Goal: Transaction & Acquisition: Purchase product/service

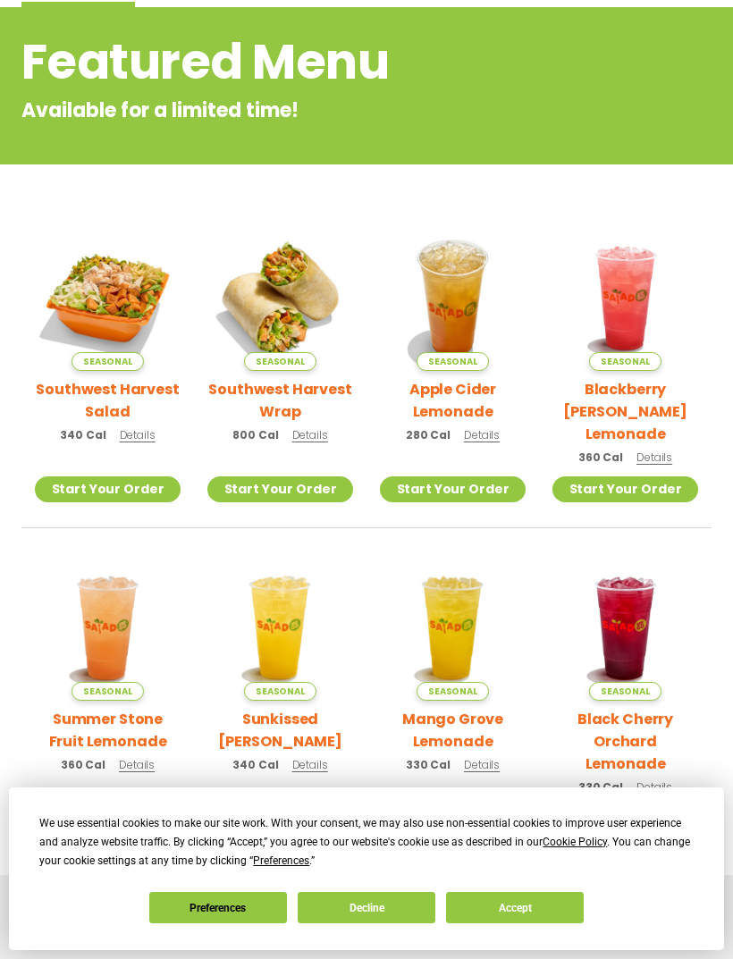
scroll to position [230, 0]
click at [387, 916] on button "Decline" at bounding box center [366, 907] width 138 height 31
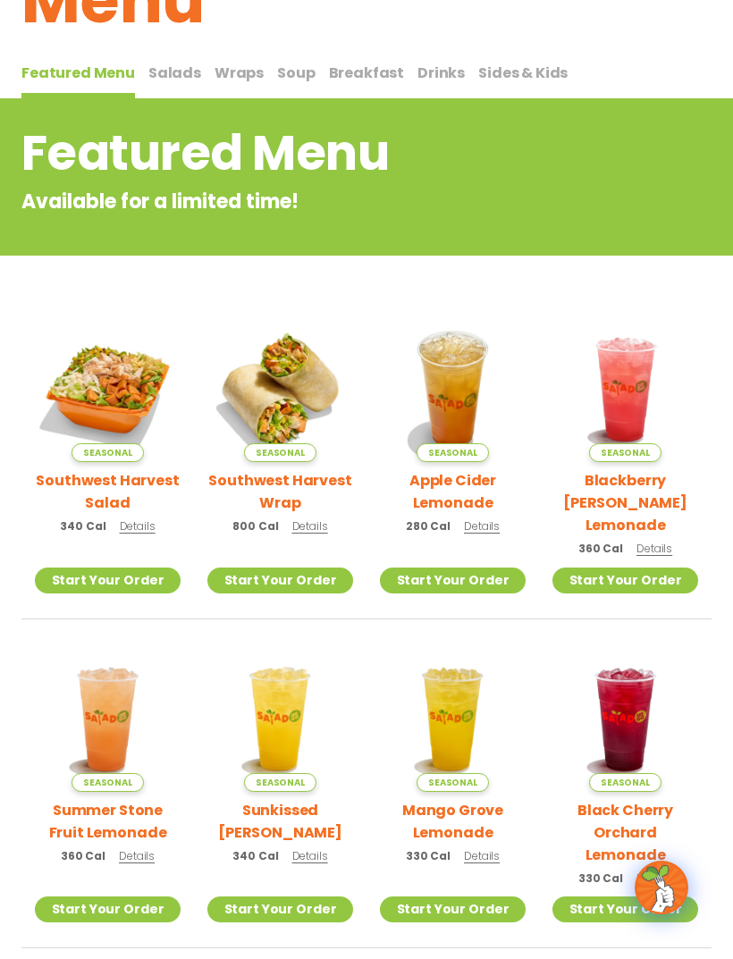
scroll to position [0, 0]
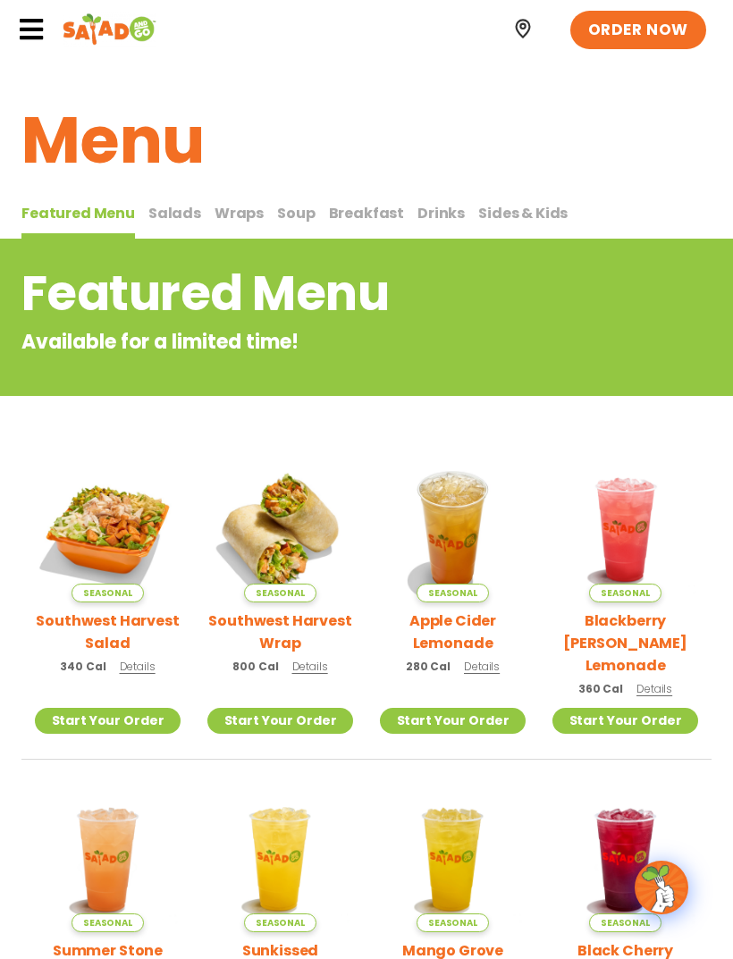
click at [34, 39] on icon at bounding box center [31, 29] width 27 height 27
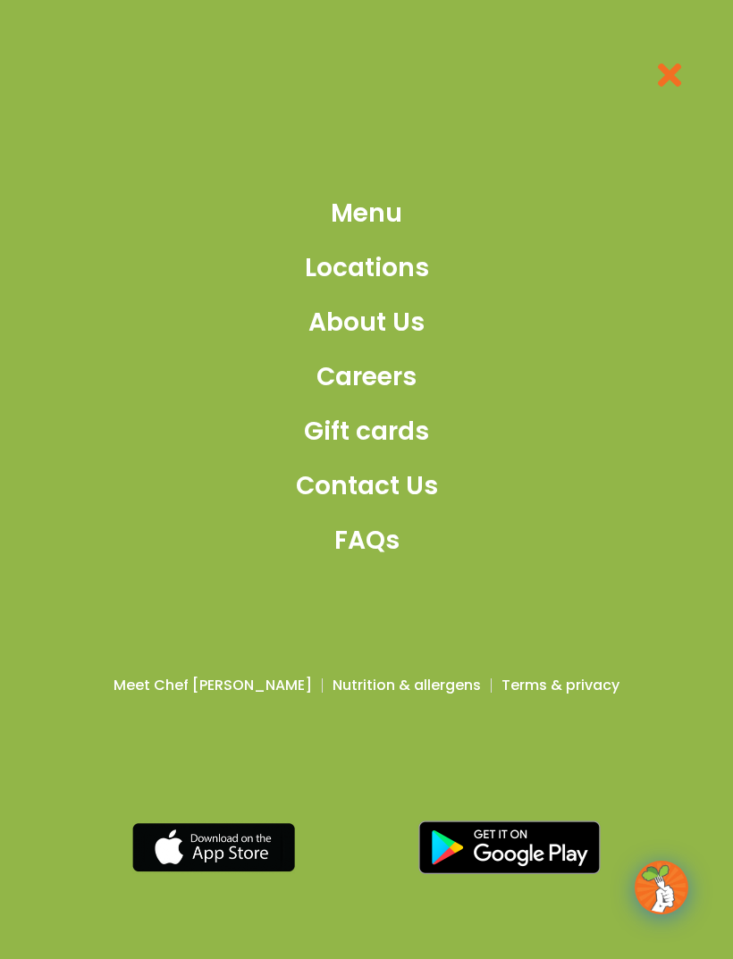
click at [435, 217] on link "Menu" at bounding box center [367, 214] width 142 height 38
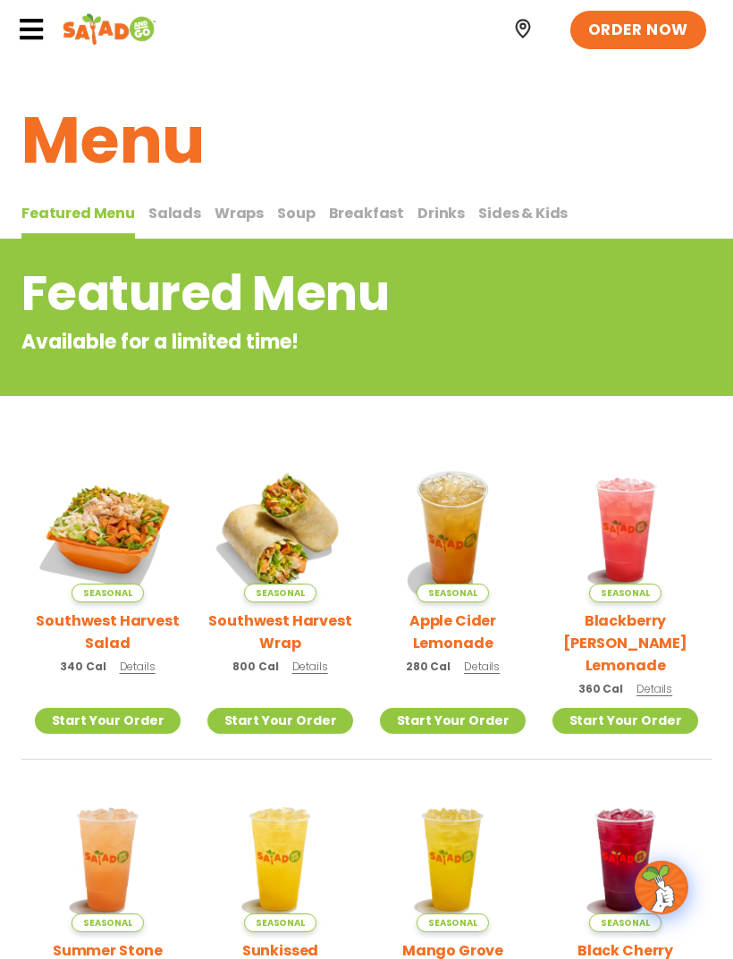
click at [227, 221] on span "Wraps" at bounding box center [238, 213] width 49 height 21
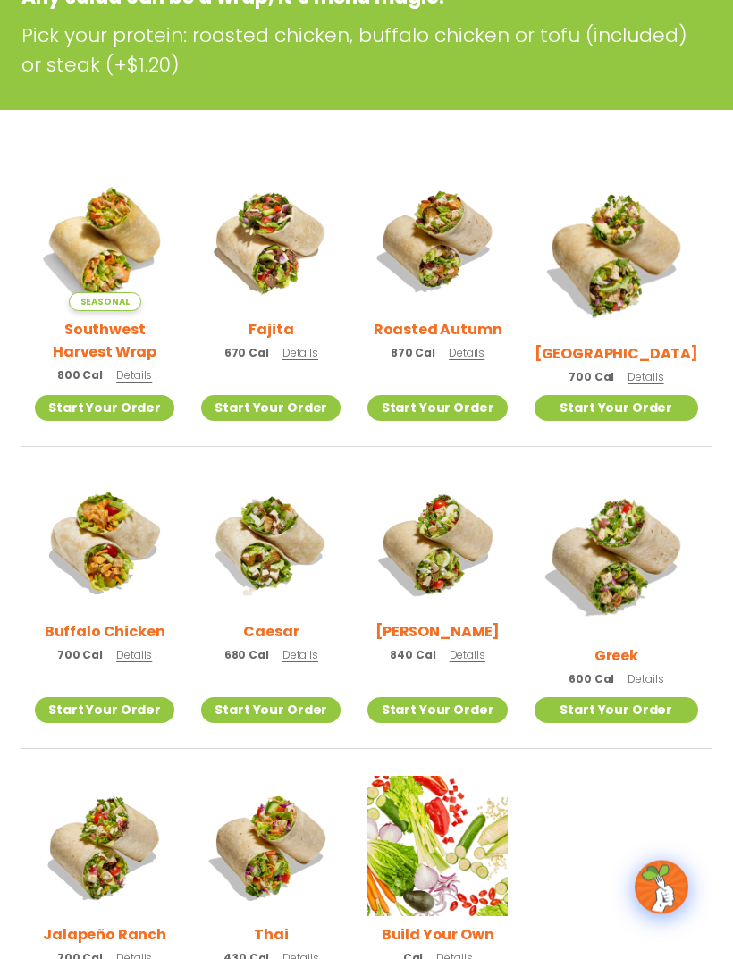
scroll to position [345, 0]
click at [477, 360] on span "Details" at bounding box center [466, 352] width 36 height 15
click at [651, 369] on span "Details" at bounding box center [645, 376] width 36 height 15
click at [311, 697] on link "Start Your Order" at bounding box center [270, 710] width 139 height 26
